Goal: Complete application form: Complete application form

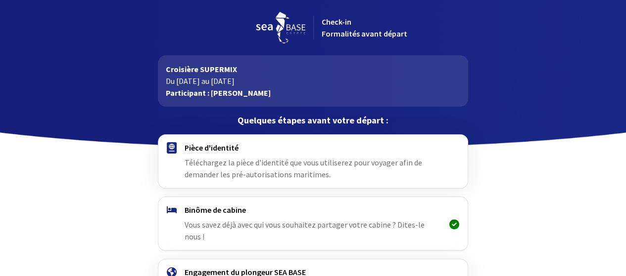
click at [217, 151] on h4 "Pièce d'identité" at bounding box center [312, 148] width 257 height 10
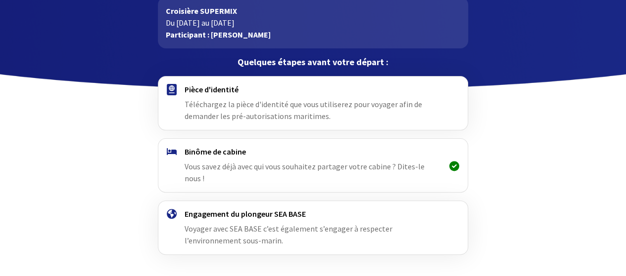
scroll to position [79, 0]
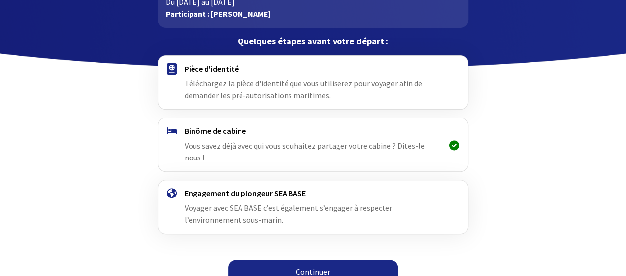
click at [324, 262] on link "Continuer" at bounding box center [313, 272] width 170 height 24
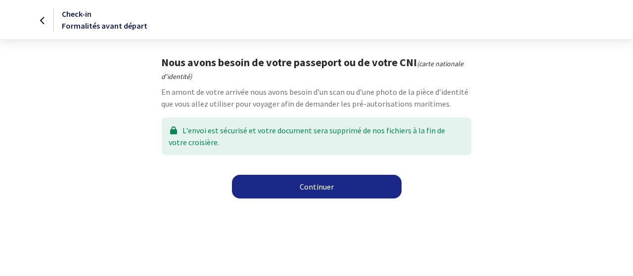
click at [306, 190] on link "Continuer" at bounding box center [317, 187] width 170 height 24
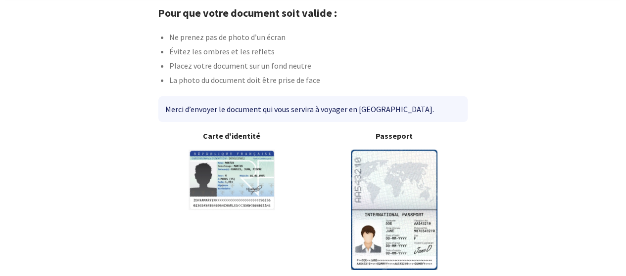
scroll to position [92, 0]
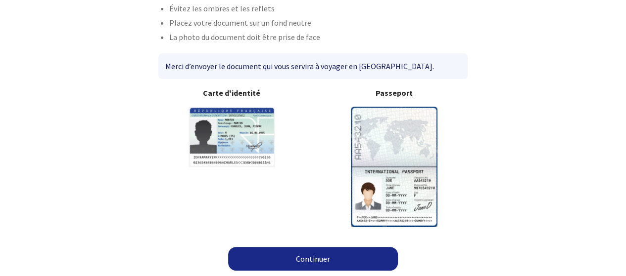
click at [318, 257] on link "Continuer" at bounding box center [313, 259] width 170 height 24
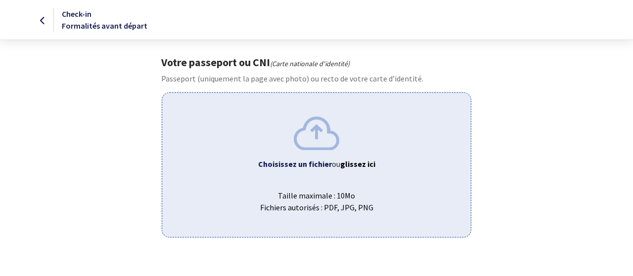
click at [310, 151] on div "Choisissez un fichier ou glissez ici Taille maximale : 10Mo Fichiers autorisés …" at bounding box center [316, 164] width 309 height 145
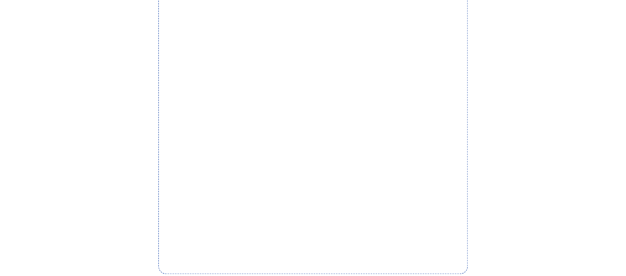
scroll to position [297, 0]
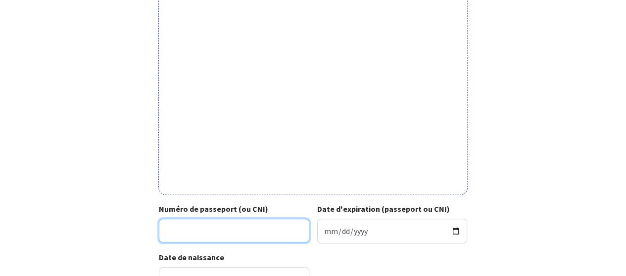
click at [196, 233] on input "Numéro de passeport (ou CNI)" at bounding box center [234, 231] width 150 height 24
type input "17DC74136"
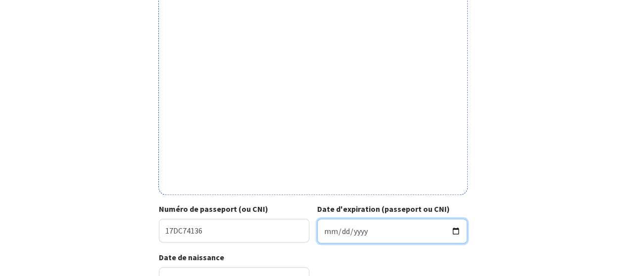
click at [328, 231] on input "Date d'expiration (passeport ou CNI)" at bounding box center [392, 231] width 150 height 25
type input "2027-06-26"
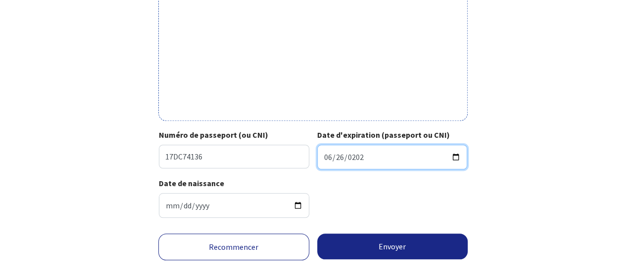
scroll to position [390, 0]
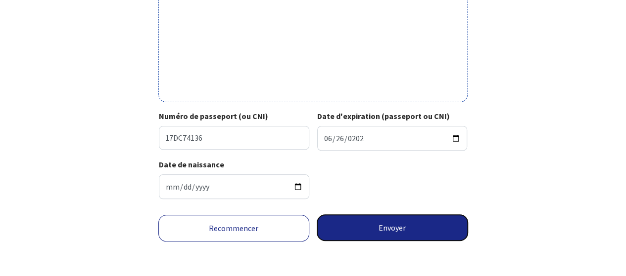
click at [391, 228] on button "Envoyer" at bounding box center [392, 228] width 151 height 26
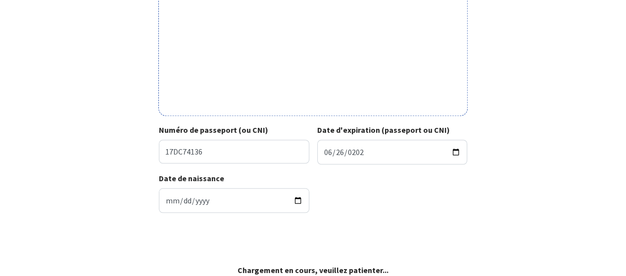
scroll to position [375, 0]
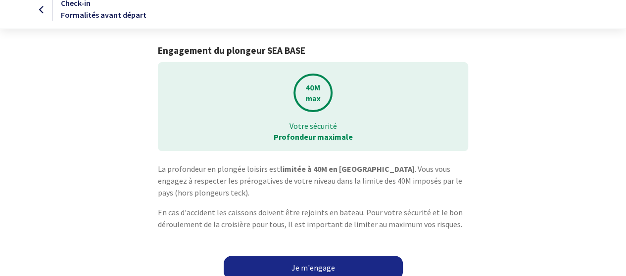
scroll to position [20, 0]
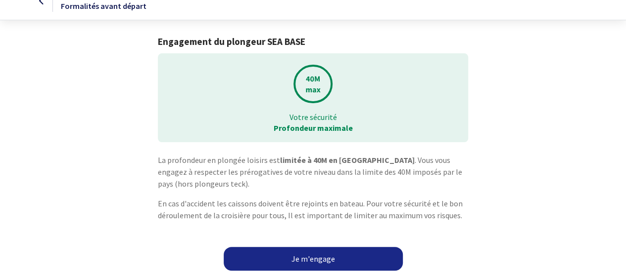
click at [319, 259] on link "Je m'engage" at bounding box center [313, 259] width 179 height 24
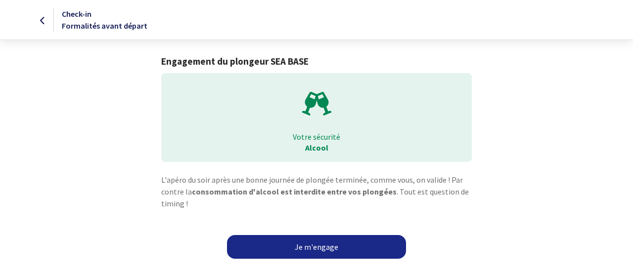
click at [315, 251] on link "Je m'engage" at bounding box center [316, 247] width 179 height 24
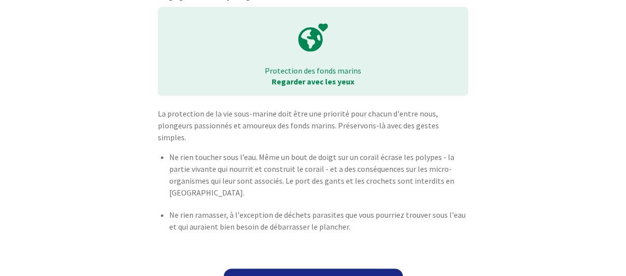
scroll to position [76, 0]
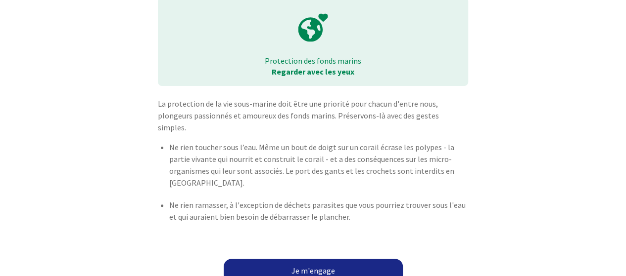
click at [315, 259] on link "Je m'engage" at bounding box center [313, 271] width 179 height 24
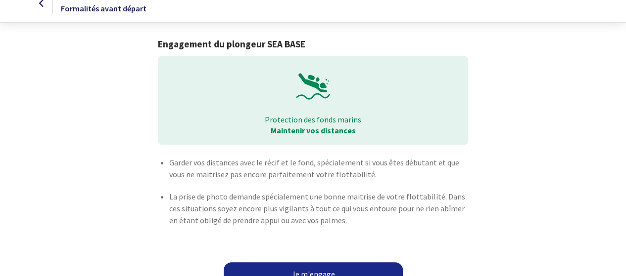
scroll to position [33, 0]
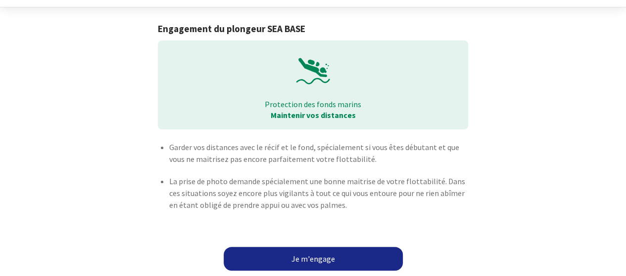
click at [316, 259] on link "Je m'engage" at bounding box center [313, 259] width 179 height 24
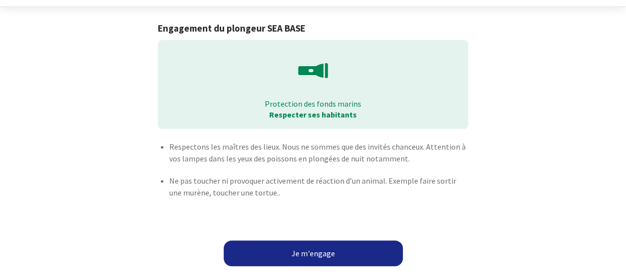
scroll to position [35, 0]
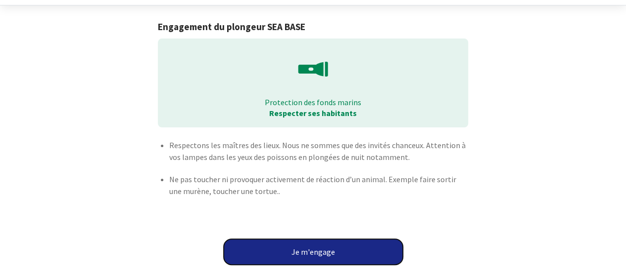
click at [311, 253] on button "Je m'engage" at bounding box center [313, 252] width 179 height 26
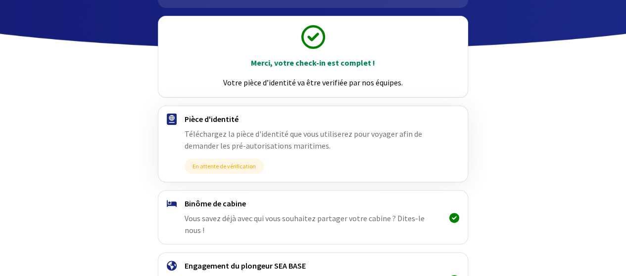
scroll to position [171, 0]
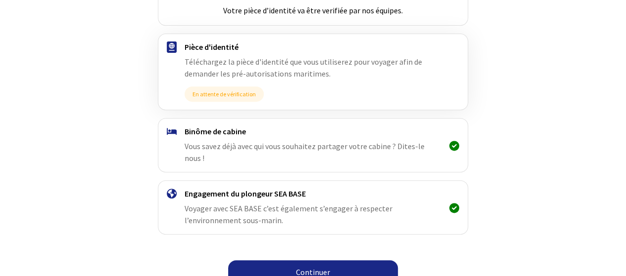
click at [332, 261] on link "Continuer" at bounding box center [313, 273] width 170 height 24
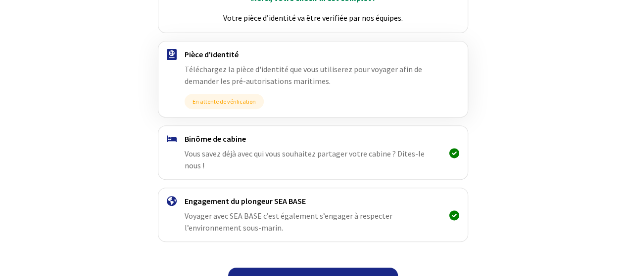
scroll to position [171, 0]
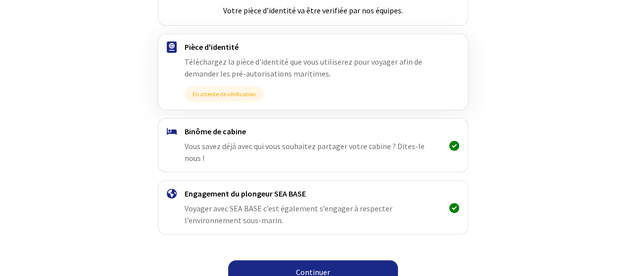
click at [324, 262] on link "Continuer" at bounding box center [313, 273] width 170 height 24
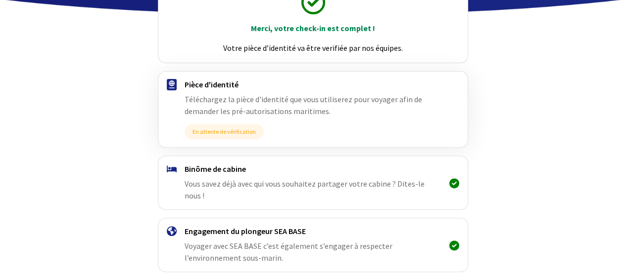
scroll to position [148, 0]
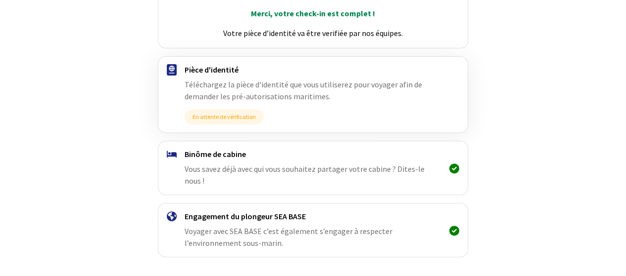
click at [424, 168] on span "Vous savez déjà avec qui vous souhaitez partager votre cabine ? Dites-le nous !" at bounding box center [304, 175] width 240 height 22
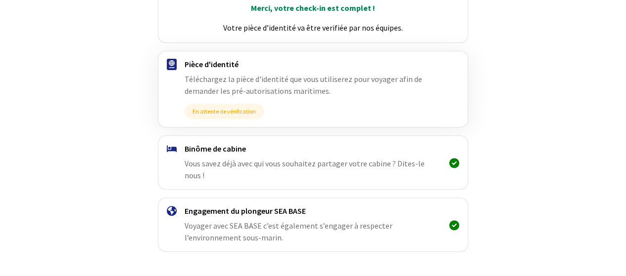
scroll to position [171, 0]
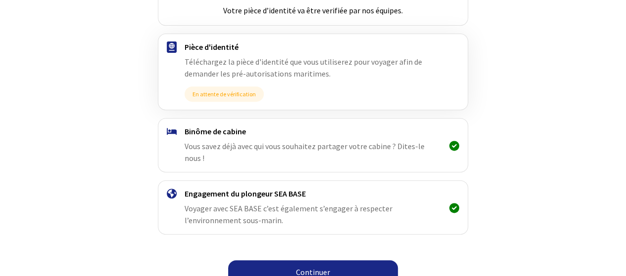
click at [326, 261] on link "Continuer" at bounding box center [313, 273] width 170 height 24
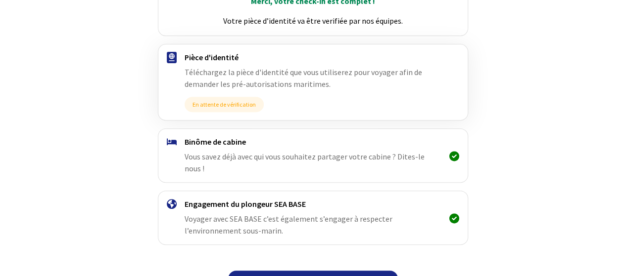
scroll to position [171, 0]
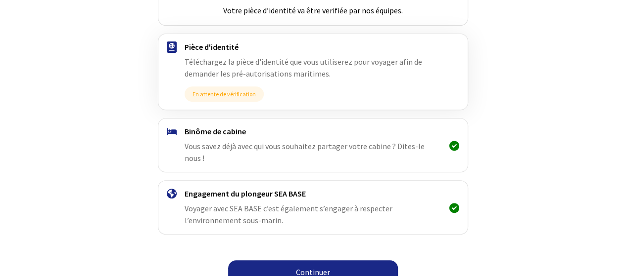
click at [253, 147] on span "Vous savez déjà avec qui vous souhaitez partager votre cabine ? Dites-le nous !" at bounding box center [304, 152] width 240 height 22
drag, startPoint x: 234, startPoint y: 141, endPoint x: 219, endPoint y: 138, distance: 15.6
click at [222, 139] on div "Binôme de cabine Vous savez déjà avec qui vous souhaitez partager votre cabine …" at bounding box center [312, 146] width 257 height 38
click at [183, 127] on div at bounding box center [172, 146] width 26 height 38
click at [209, 189] on div "Engagement du plongeur SEA BASE Voyager avec SEA BASE c’est également s’engager…" at bounding box center [312, 208] width 257 height 38
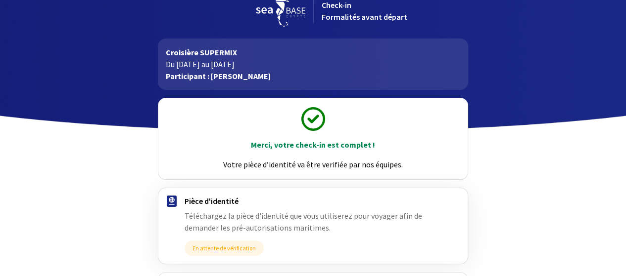
scroll to position [0, 0]
